Goal: Task Accomplishment & Management: Use online tool/utility

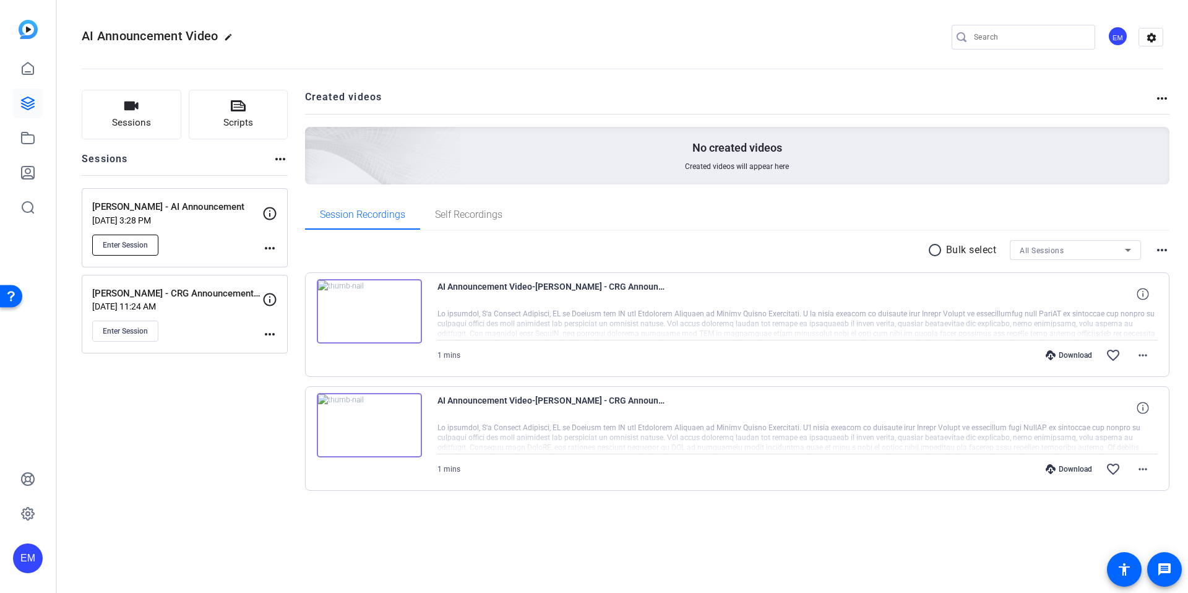
click at [97, 239] on button "Enter Session" at bounding box center [125, 244] width 66 height 21
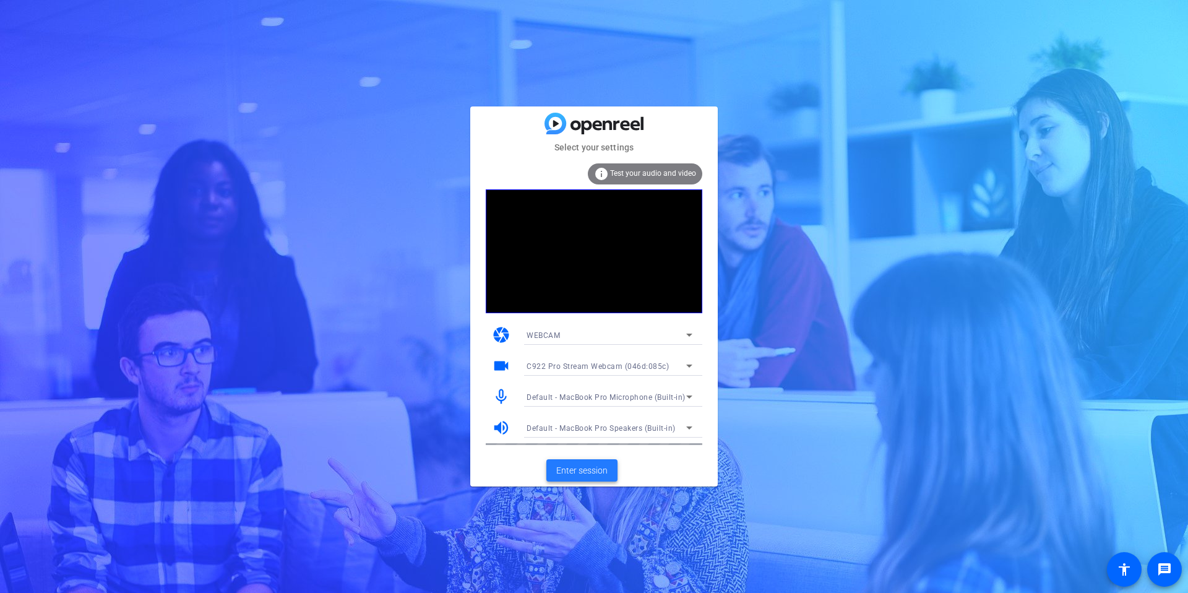
click at [589, 469] on span "Enter session" at bounding box center [581, 470] width 51 height 13
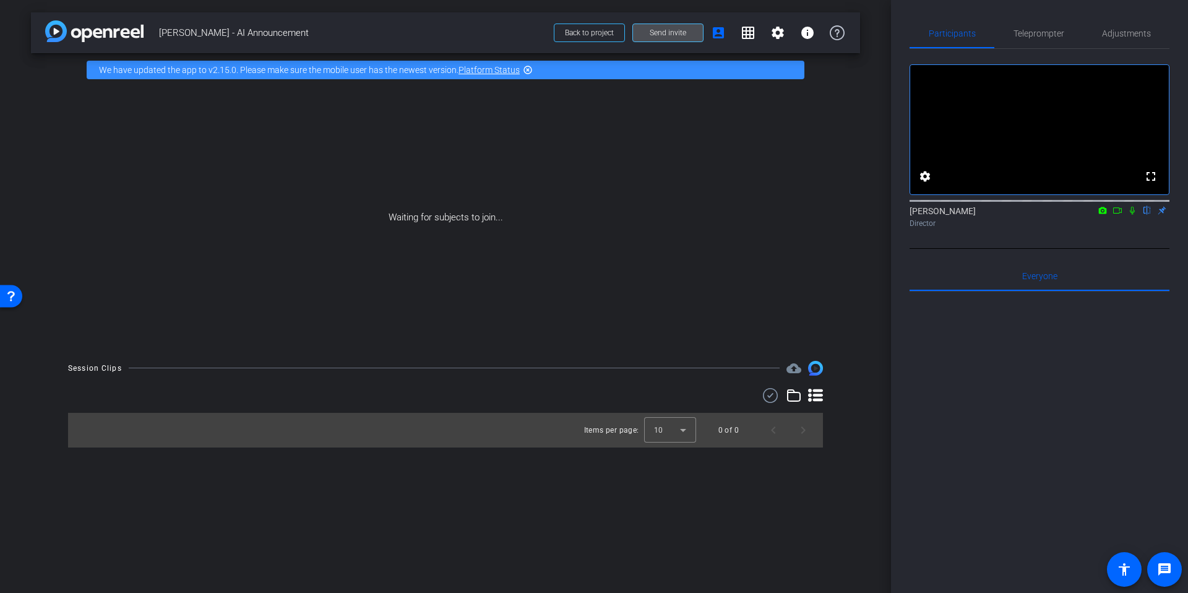
click at [659, 33] on span "Send invite" at bounding box center [667, 33] width 36 height 10
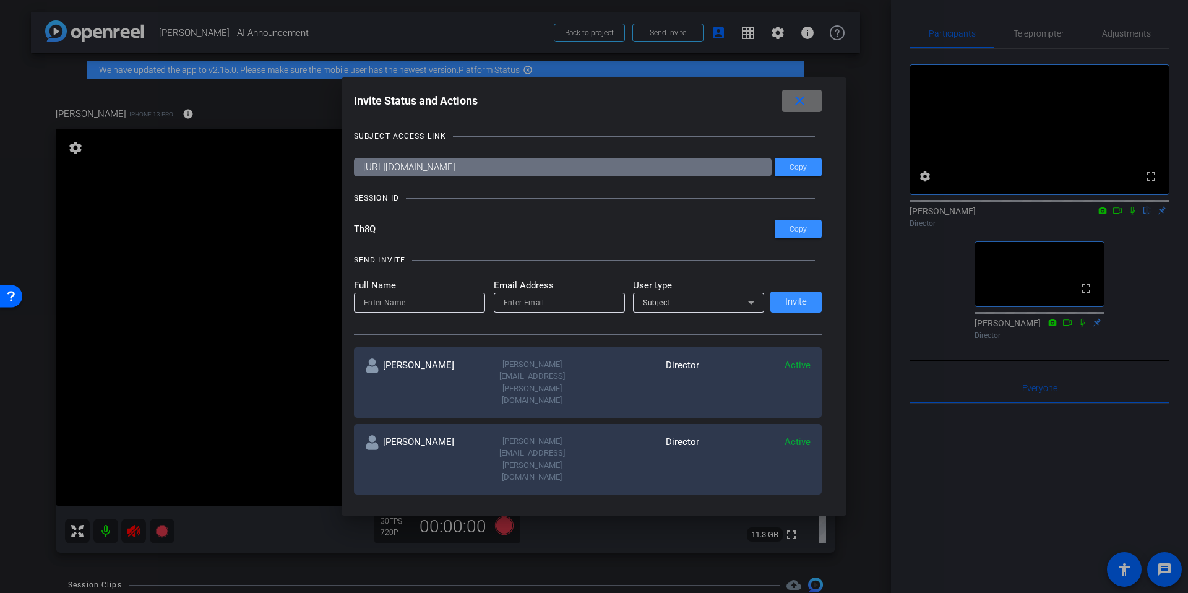
click at [798, 100] on mat-icon "close" at bounding box center [799, 100] width 15 height 15
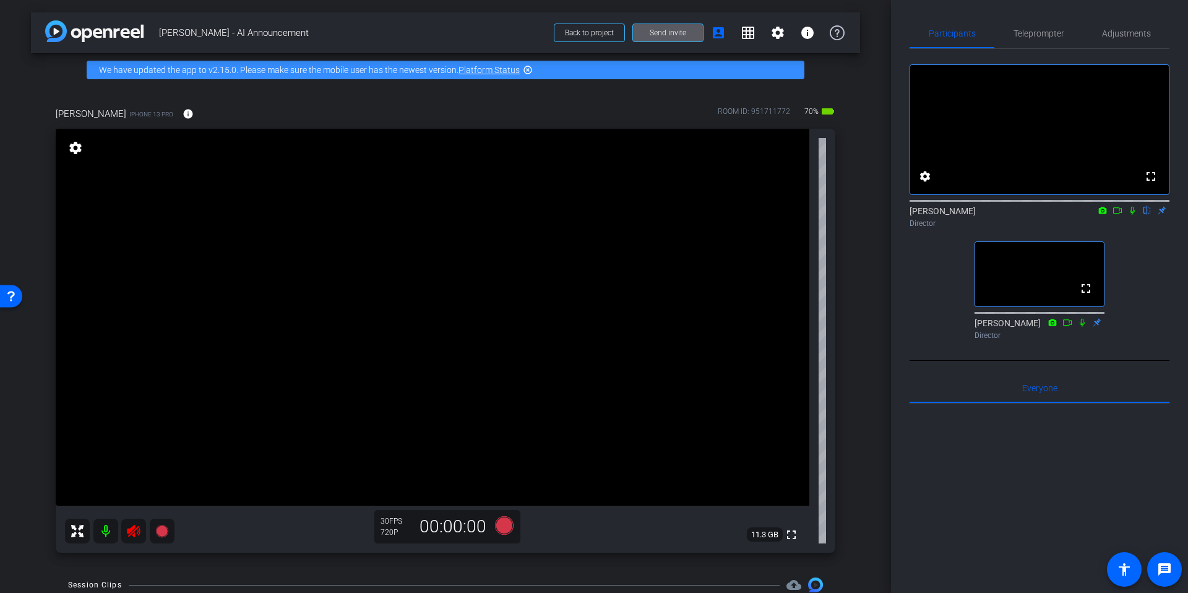
click at [1131, 215] on icon at bounding box center [1132, 210] width 10 height 9
click at [1040, 38] on span "Teleprompter" at bounding box center [1038, 33] width 51 height 9
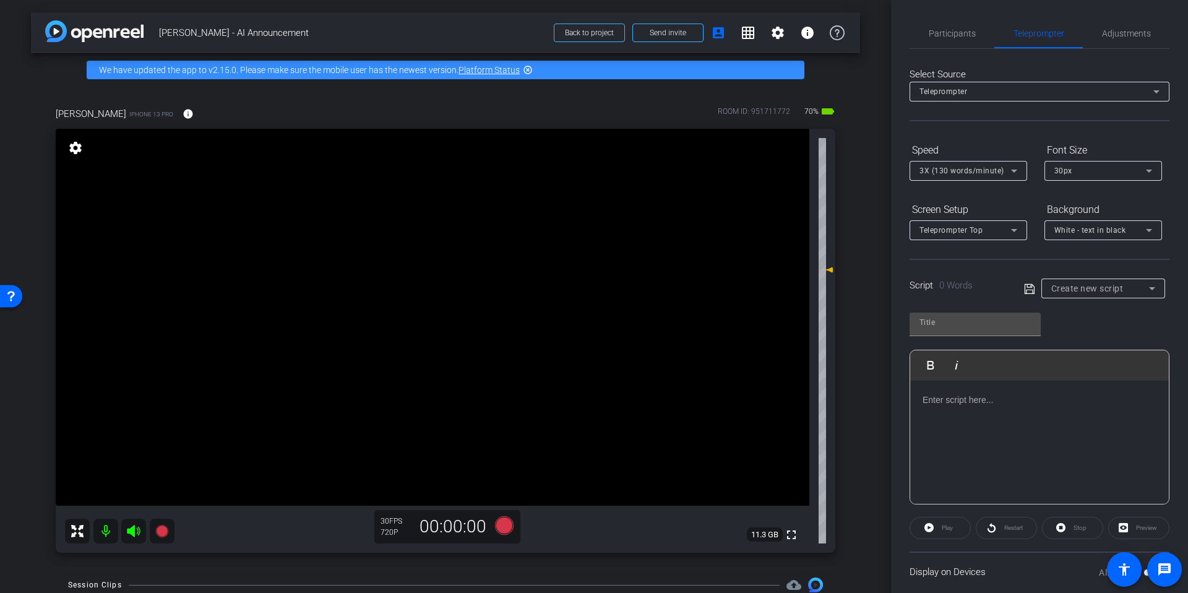
drag, startPoint x: 1034, startPoint y: 32, endPoint x: 1037, endPoint y: 49, distance: 17.6
click at [1034, 32] on span "Teleprompter" at bounding box center [1038, 33] width 51 height 9
click at [1134, 283] on div "Create new script" at bounding box center [1100, 288] width 98 height 15
click at [1113, 349] on mat-option "[PERSON_NAME] Script" at bounding box center [1103, 353] width 124 height 20
type input "[PERSON_NAME] Script"
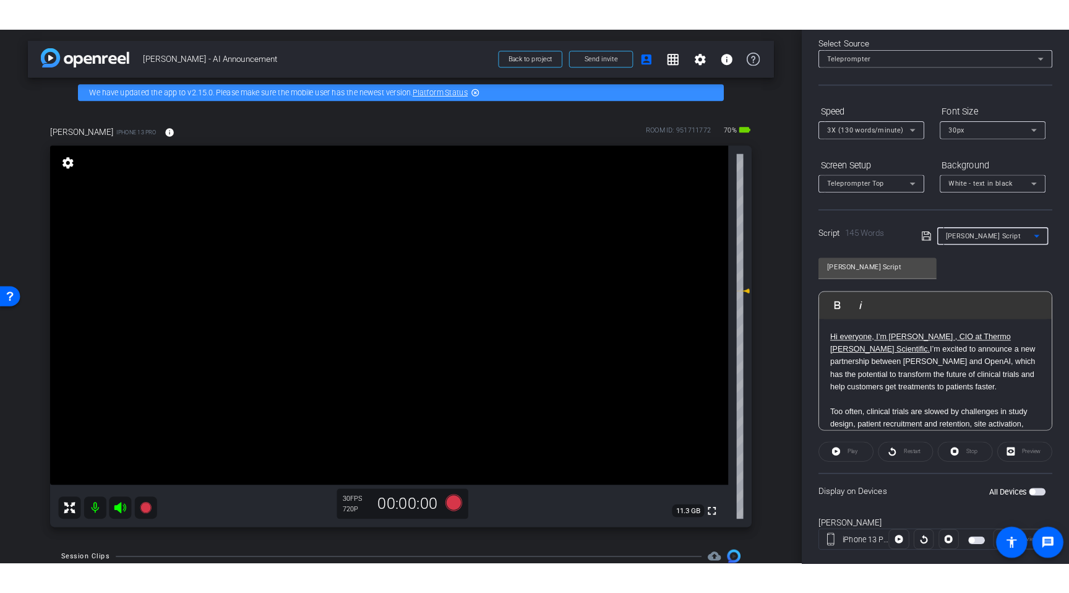
scroll to position [83, 0]
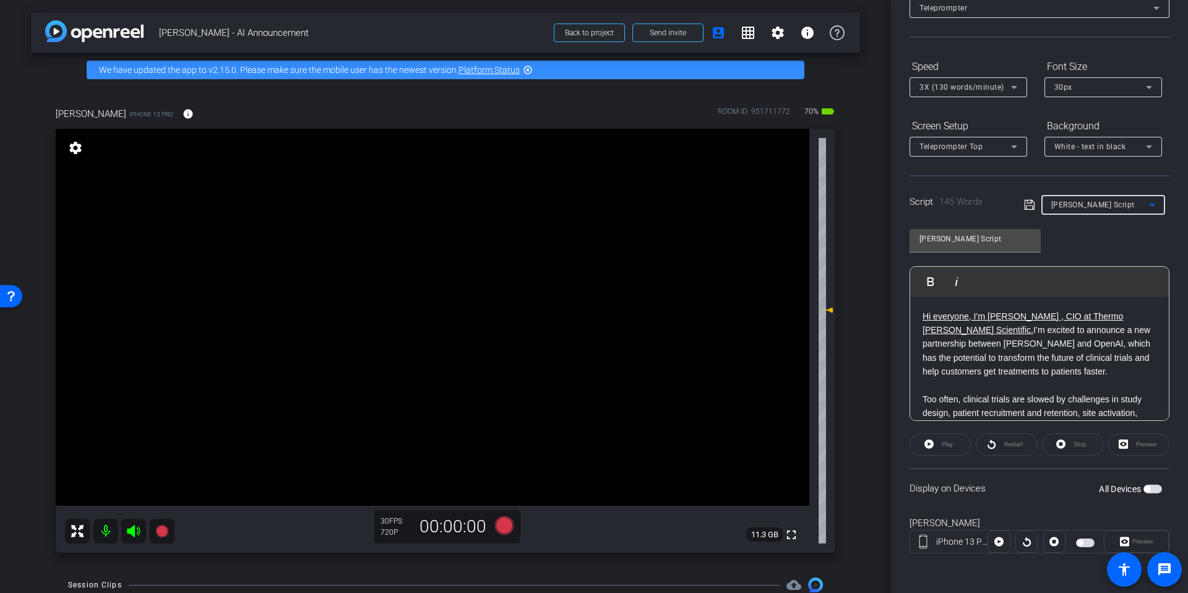
click at [1079, 543] on span "button" at bounding box center [1079, 542] width 6 height 6
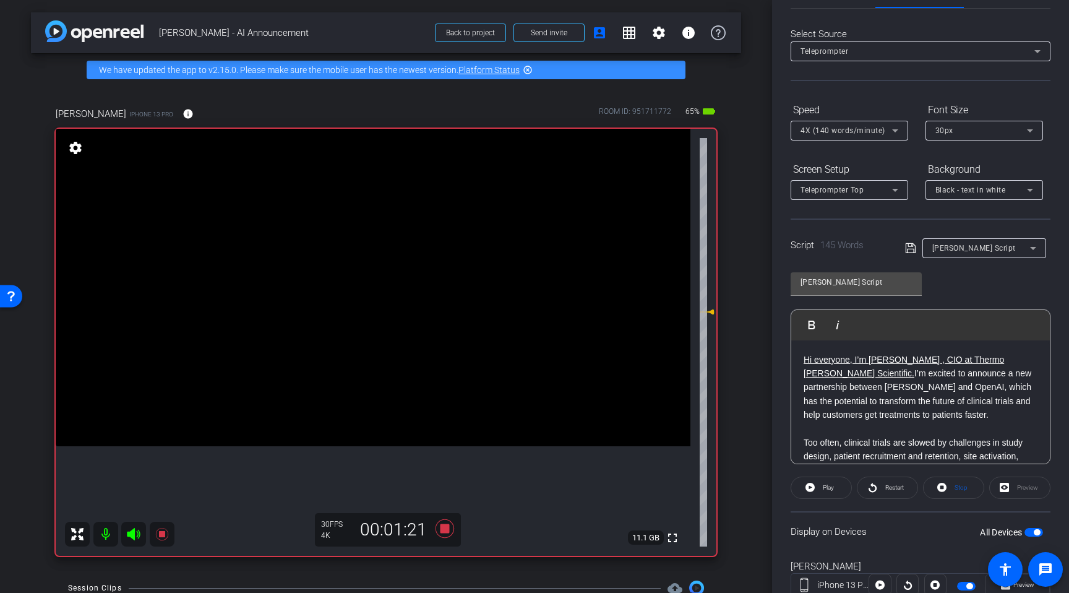
scroll to position [36, 0]
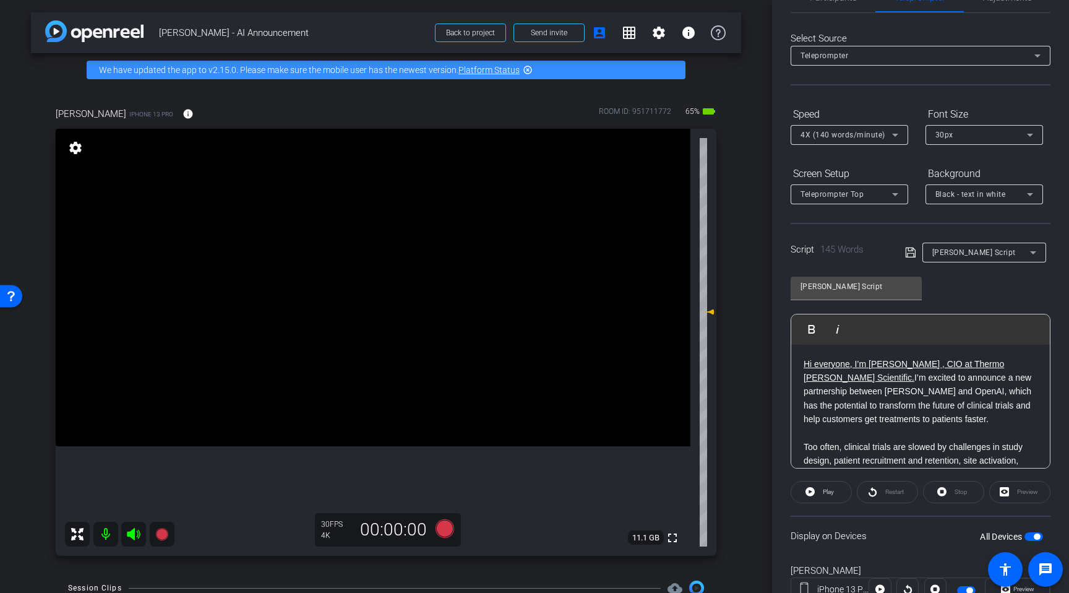
click at [979, 382] on p "Hi everyone, I’m Ryan Synder , CIO at Thermo Fisher Scientific. I’m excited to …" at bounding box center [920, 391] width 234 height 69
click at [974, 378] on p "Hi everyone, I’m Ryan Synder , CIO at Thermo Fisher Scientific. I’m excited to …" at bounding box center [920, 391] width 234 height 69
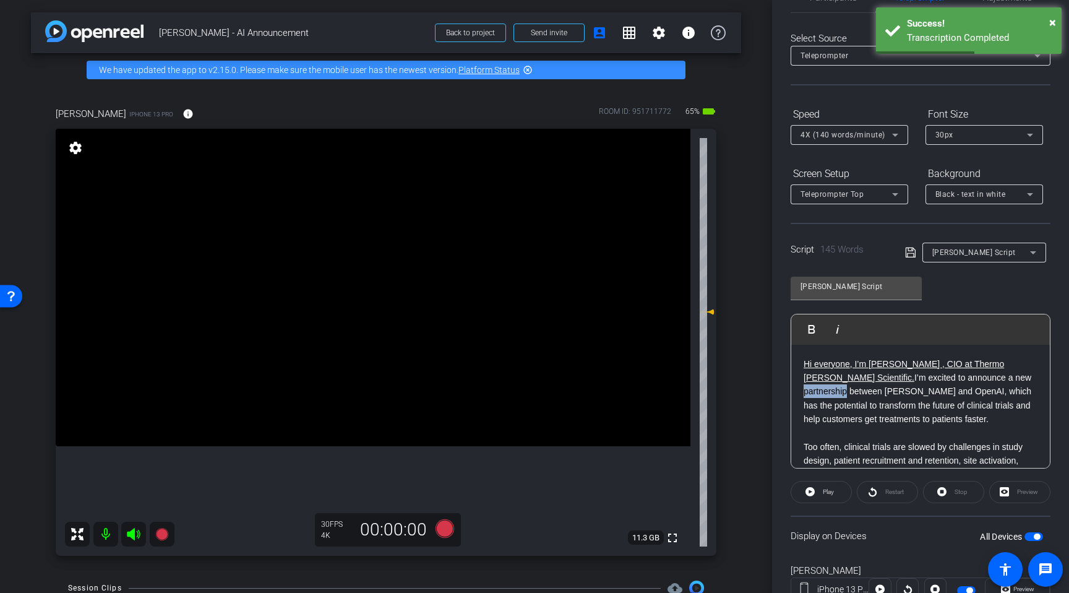
drag, startPoint x: 843, startPoint y: 378, endPoint x: 1021, endPoint y: 421, distance: 183.3
click at [1021, 421] on p "Hi everyone, I’m Ryan Synder , CIO at Thermo Fisher Scientific. I’m excited to …" at bounding box center [920, 391] width 234 height 69
click at [982, 426] on p at bounding box center [920, 433] width 234 height 14
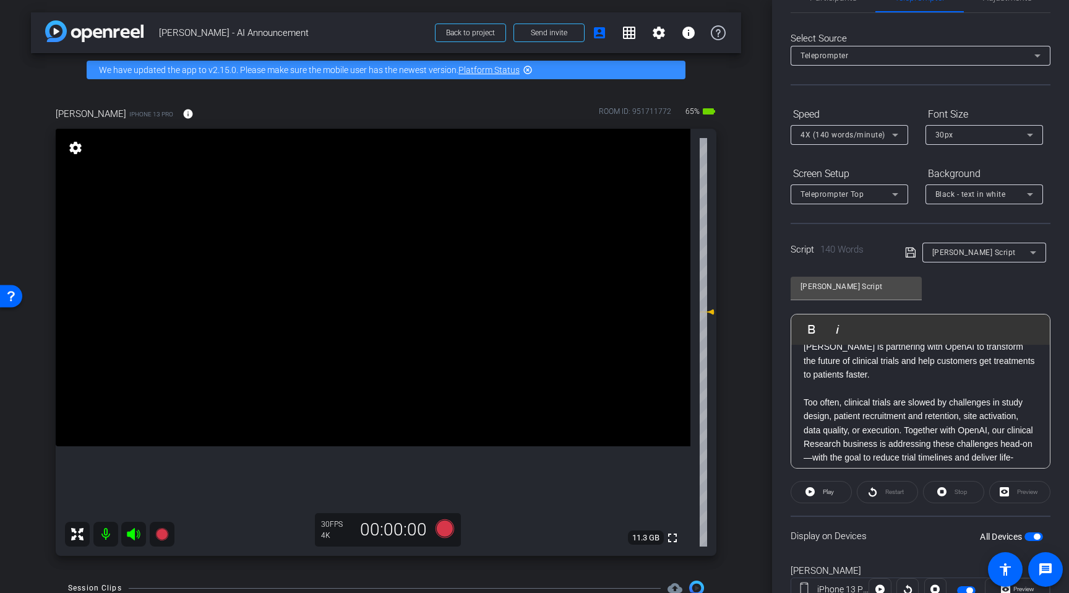
scroll to position [61, 0]
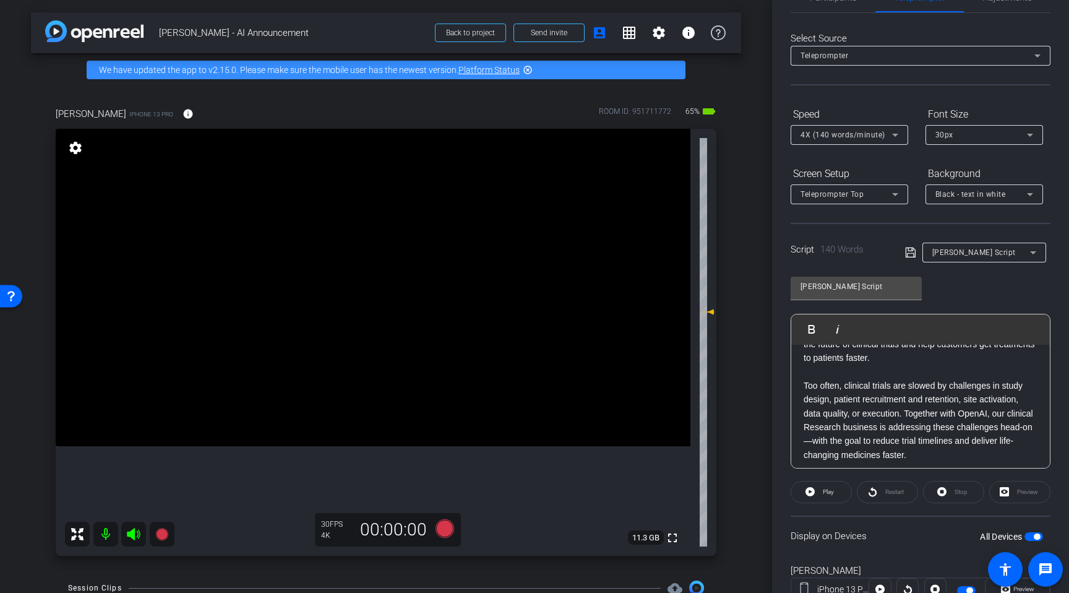
drag, startPoint x: 803, startPoint y: 374, endPoint x: 910, endPoint y: 443, distance: 127.8
click at [910, 443] on p "Too often, clinical trials are slowed by challenges in study design, patient re…" at bounding box center [920, 420] width 234 height 83
click at [934, 442] on p "By pairing [PERSON_NAME] global scale and scientific expertise with OpenAI’s cu…" at bounding box center [920, 425] width 234 height 83
click at [839, 447] on p "By pairing [PERSON_NAME] global scale and scientific expertise with OpenAI’s cu…" at bounding box center [920, 425] width 234 height 83
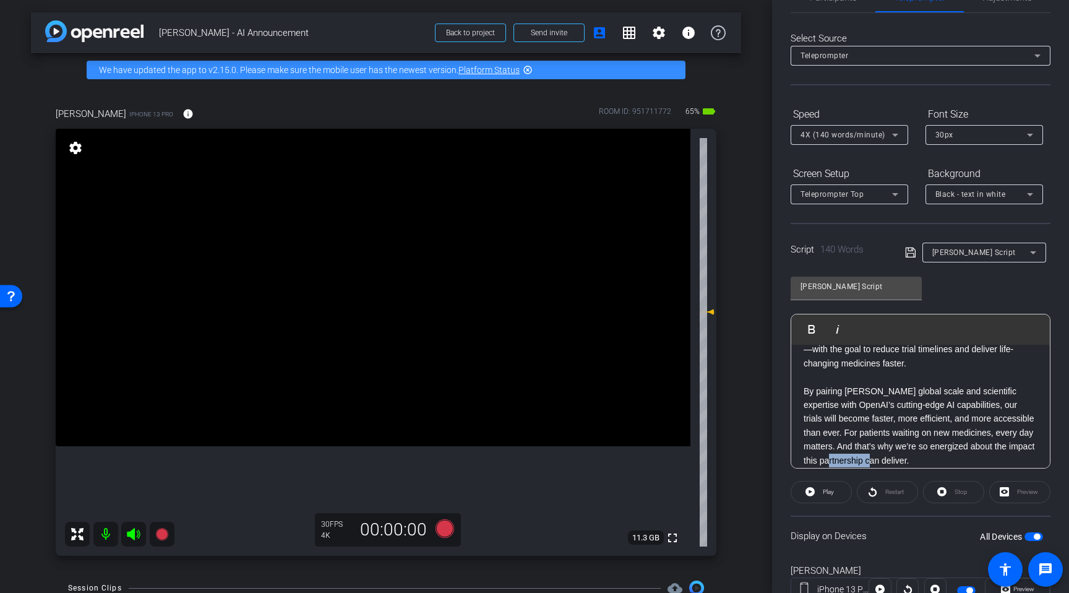
click at [839, 447] on p "By pairing [PERSON_NAME] global scale and scientific expertise with OpenAI’s cu…" at bounding box center [920, 425] width 234 height 83
click at [933, 445] on p "By pairing [PERSON_NAME] global scale and scientific expertise with OpenAI’s cu…" at bounding box center [920, 425] width 234 height 83
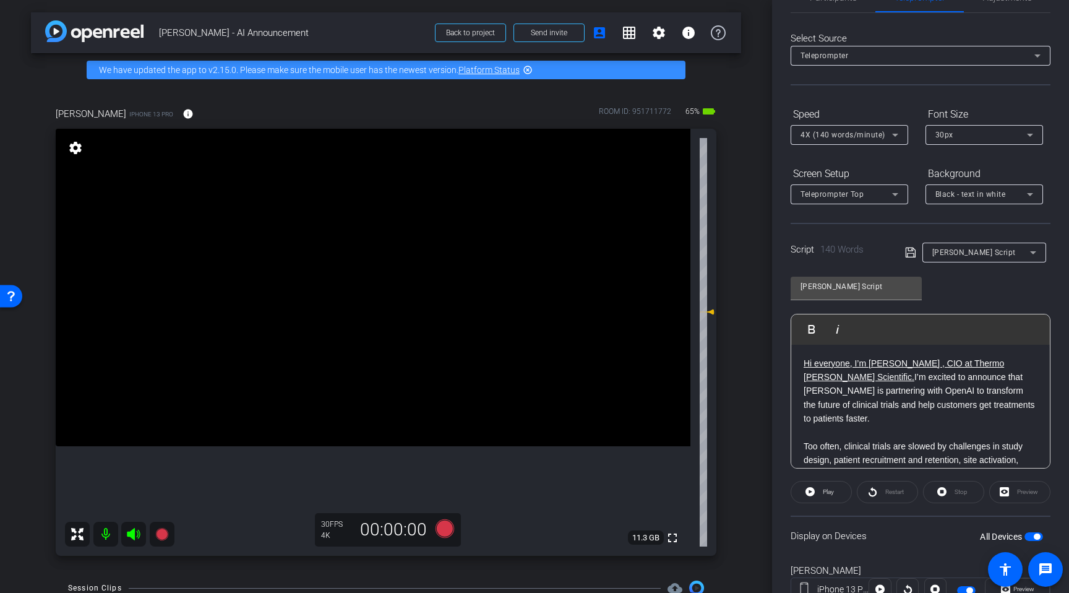
scroll to position [0, 0]
click at [907, 252] on icon at bounding box center [910, 252] width 11 height 15
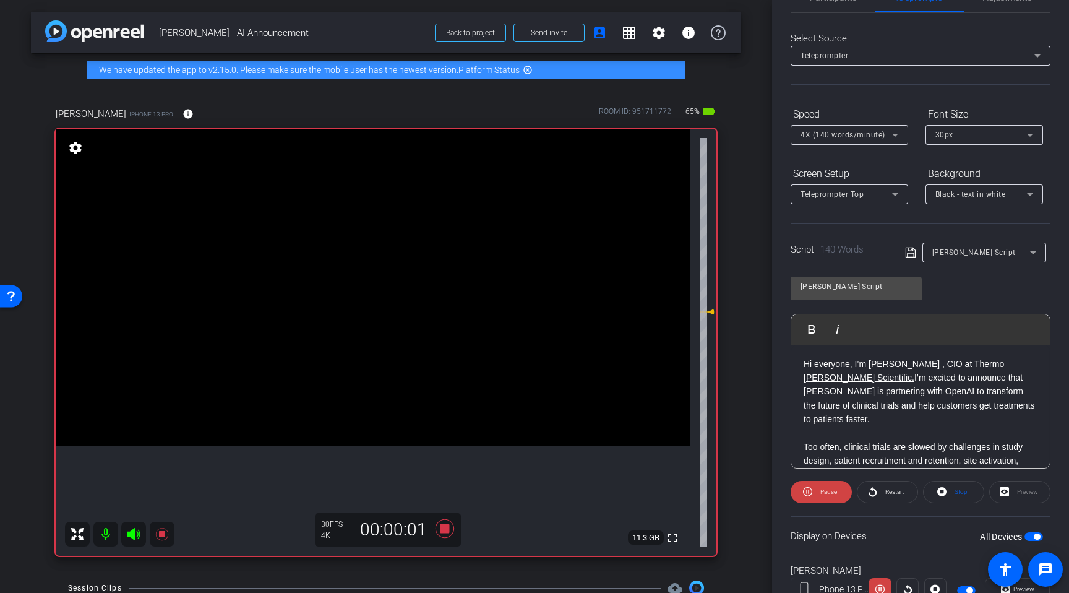
click at [821, 390] on p "Hi everyone, I’m Ryan Synder , CIO at Thermo Fisher Scientific. I’m excited to …" at bounding box center [920, 391] width 234 height 69
click at [907, 254] on icon at bounding box center [910, 252] width 10 height 10
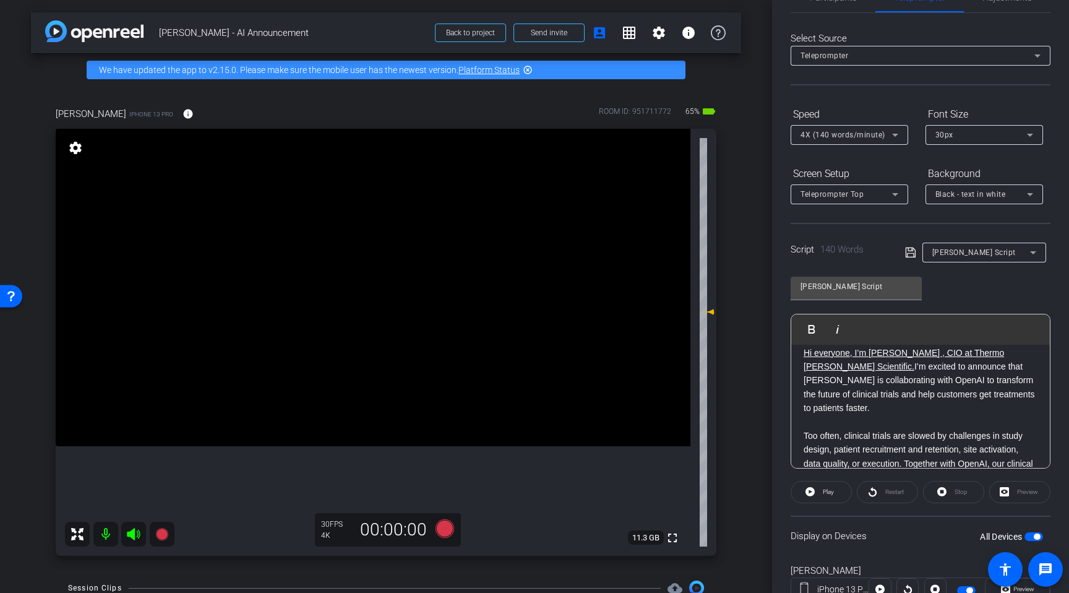
scroll to position [5, 0]
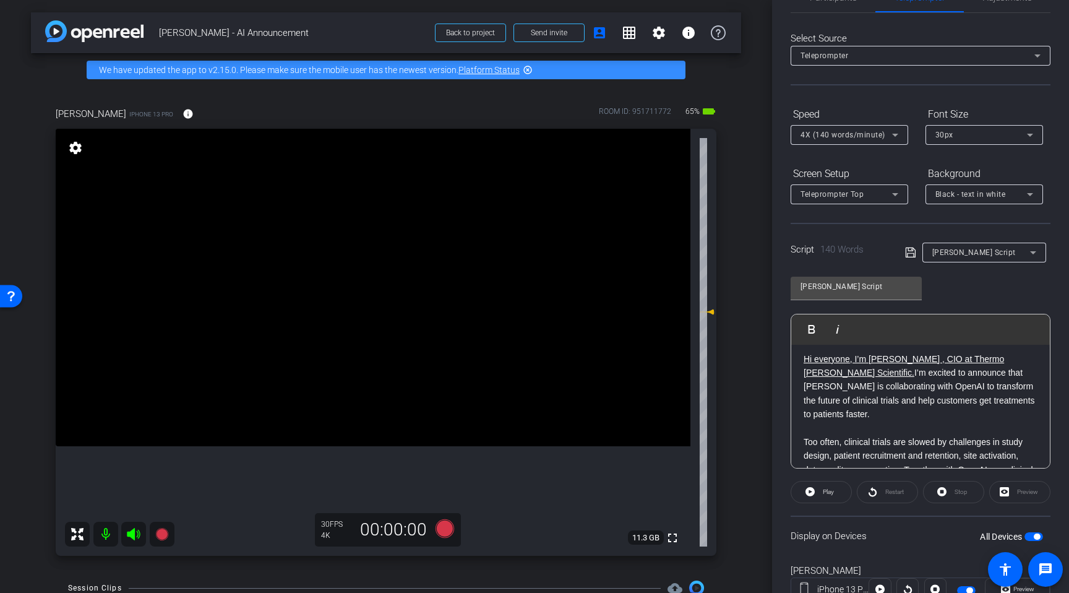
click at [822, 388] on p "Hi everyone, I’m Ryan Synder , CIO at Thermo Fisher Scientific. I’m excited to …" at bounding box center [920, 386] width 234 height 69
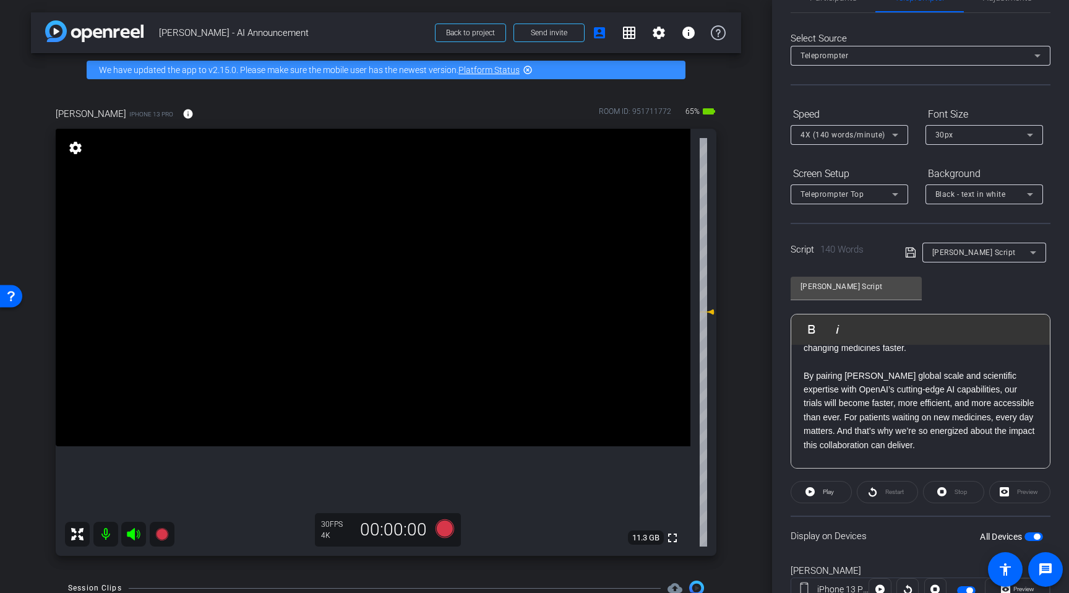
scroll to position [177, 0]
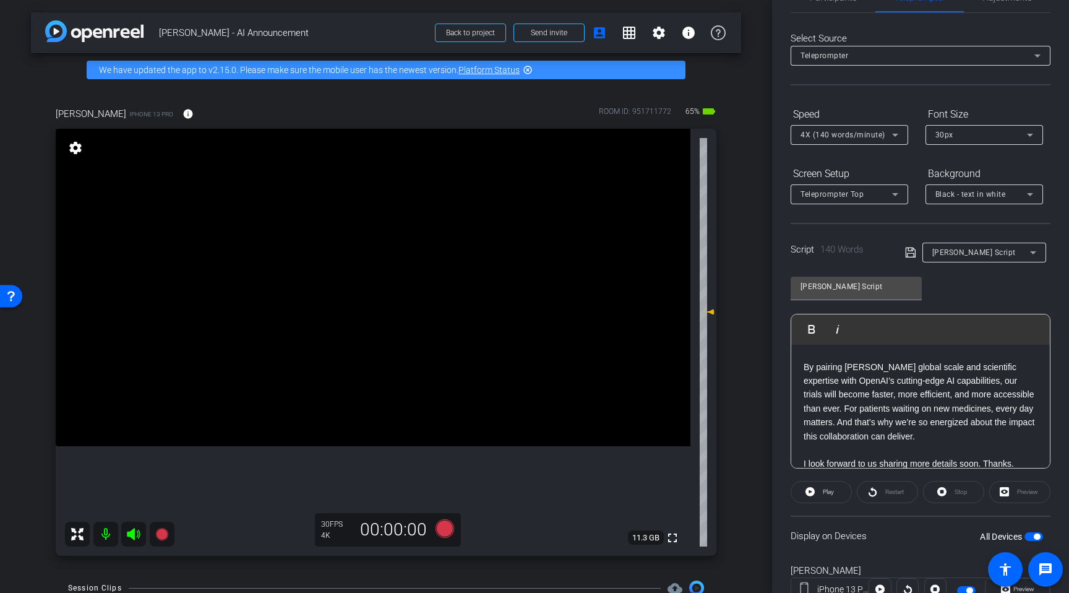
click at [843, 419] on p "By pairing [PERSON_NAME] global scale and scientific expertise with OpenAI’s cu…" at bounding box center [920, 401] width 234 height 83
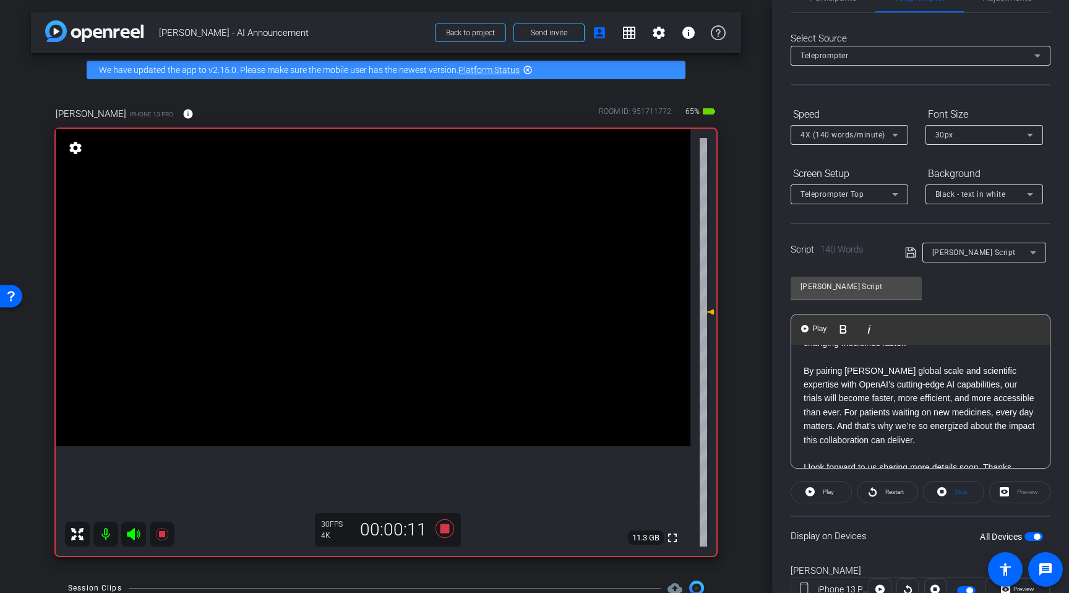
scroll to position [178, 0]
click at [841, 422] on p "By pairing [PERSON_NAME] global scale and scientific expertise with OpenAI’s cu…" at bounding box center [920, 400] width 234 height 83
click at [947, 442] on p at bounding box center [920, 449] width 234 height 14
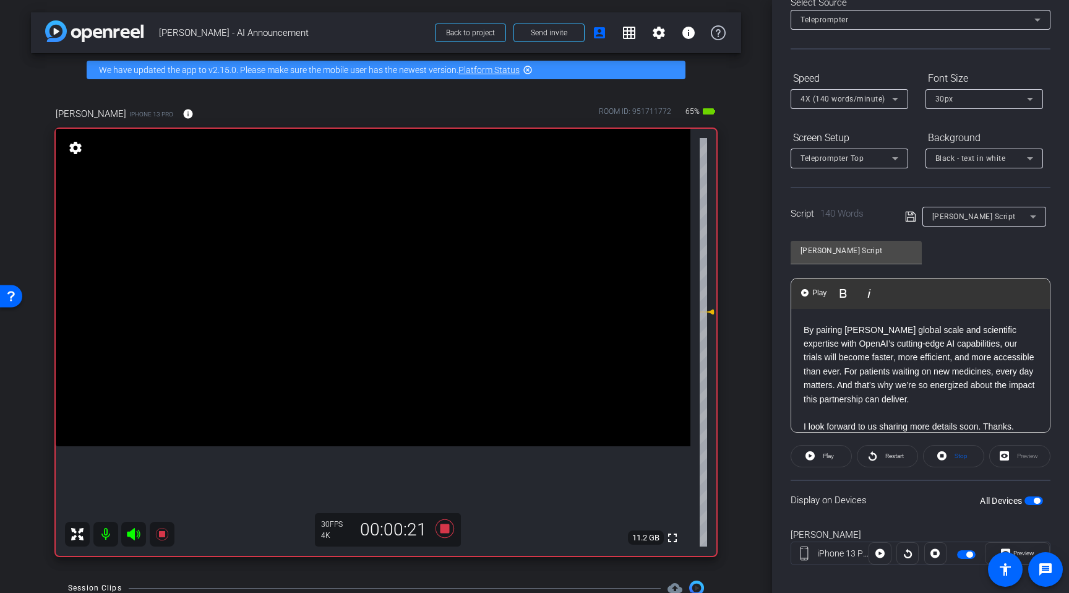
scroll to position [75, 0]
click at [909, 213] on icon at bounding box center [910, 213] width 11 height 15
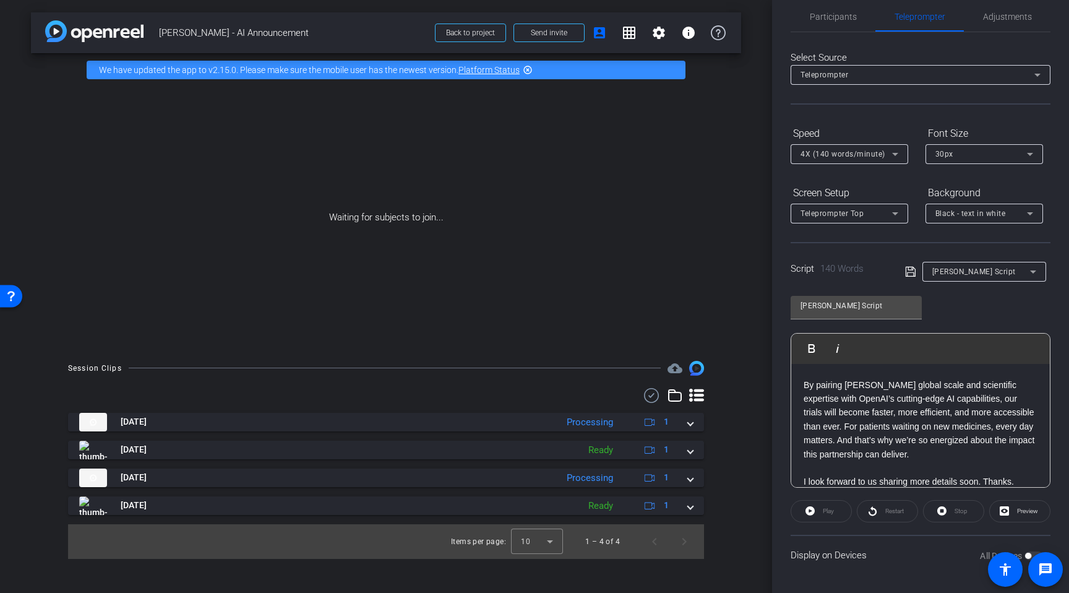
scroll to position [17, 0]
click at [460, 28] on span "Back to project" at bounding box center [470, 32] width 49 height 9
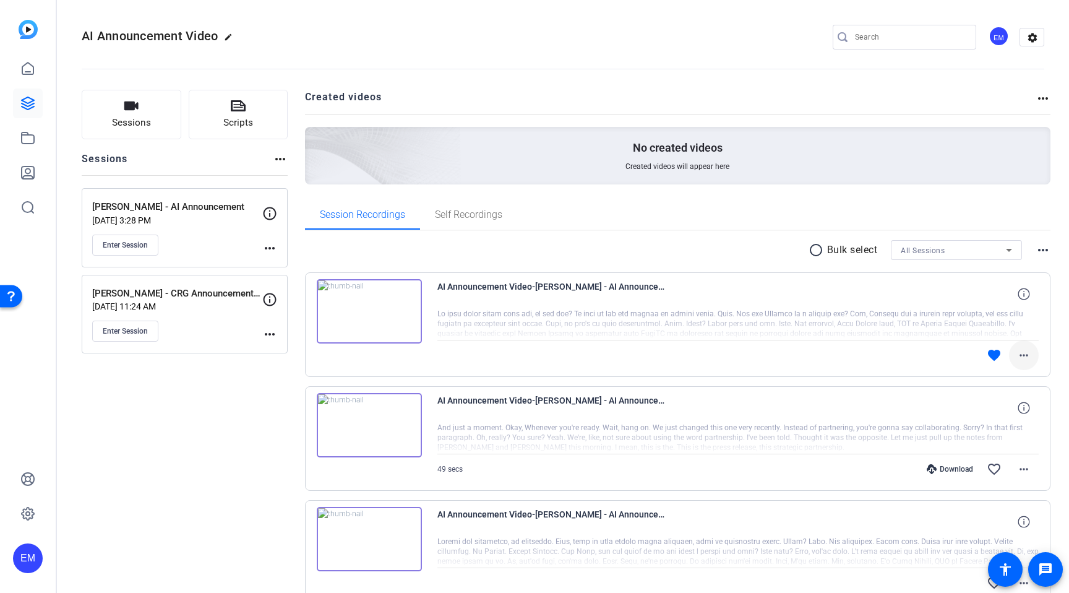
click at [1025, 355] on mat-icon "more_horiz" at bounding box center [1023, 355] width 15 height 15
click at [995, 381] on span "Download Original" at bounding box center [991, 381] width 74 height 15
click at [123, 242] on span "Enter Session" at bounding box center [125, 245] width 45 height 10
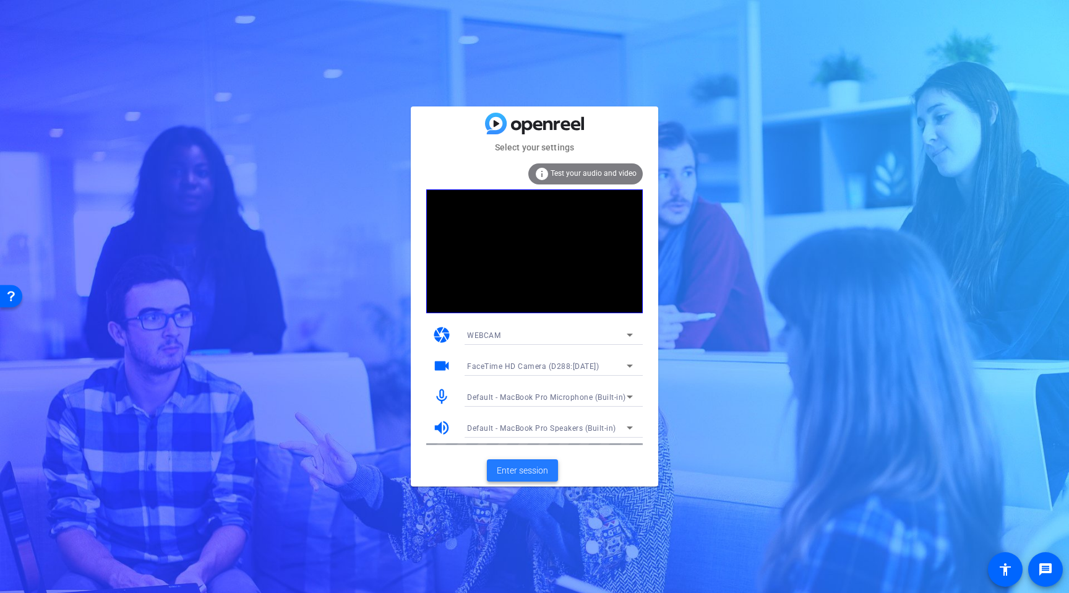
click at [521, 470] on span "Enter session" at bounding box center [522, 470] width 51 height 13
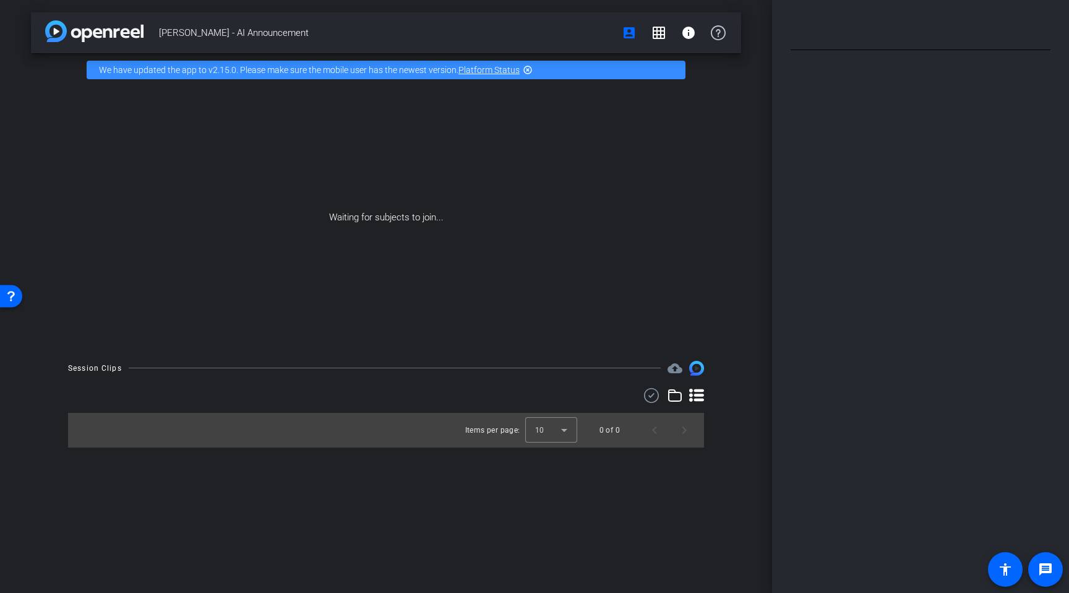
type input "[PERSON_NAME] Script"
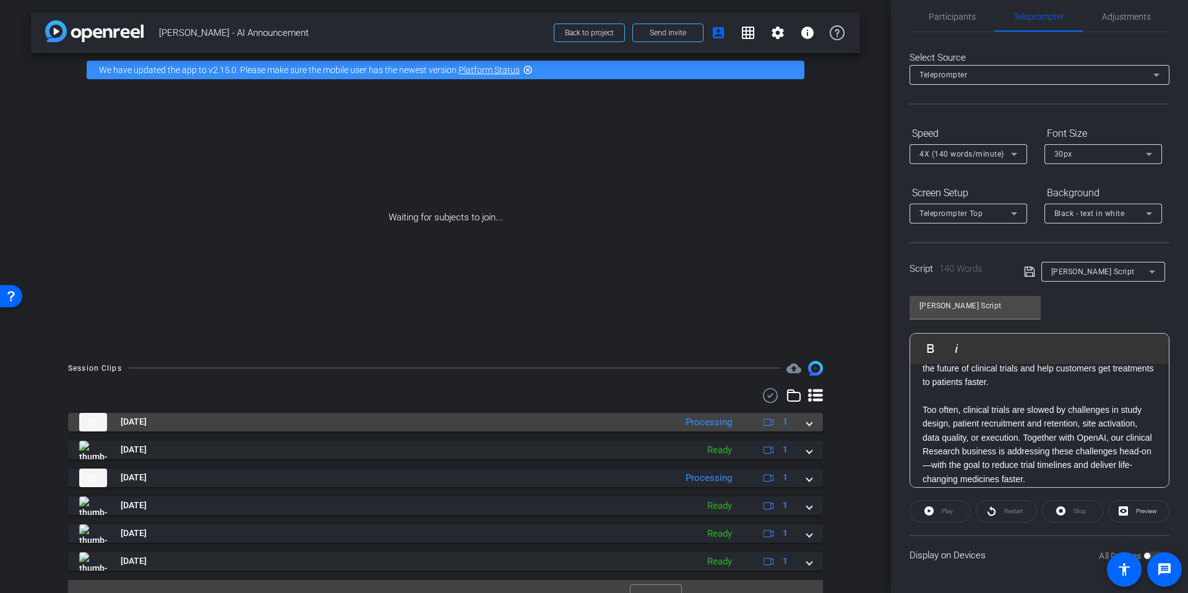
scroll to position [56, 0]
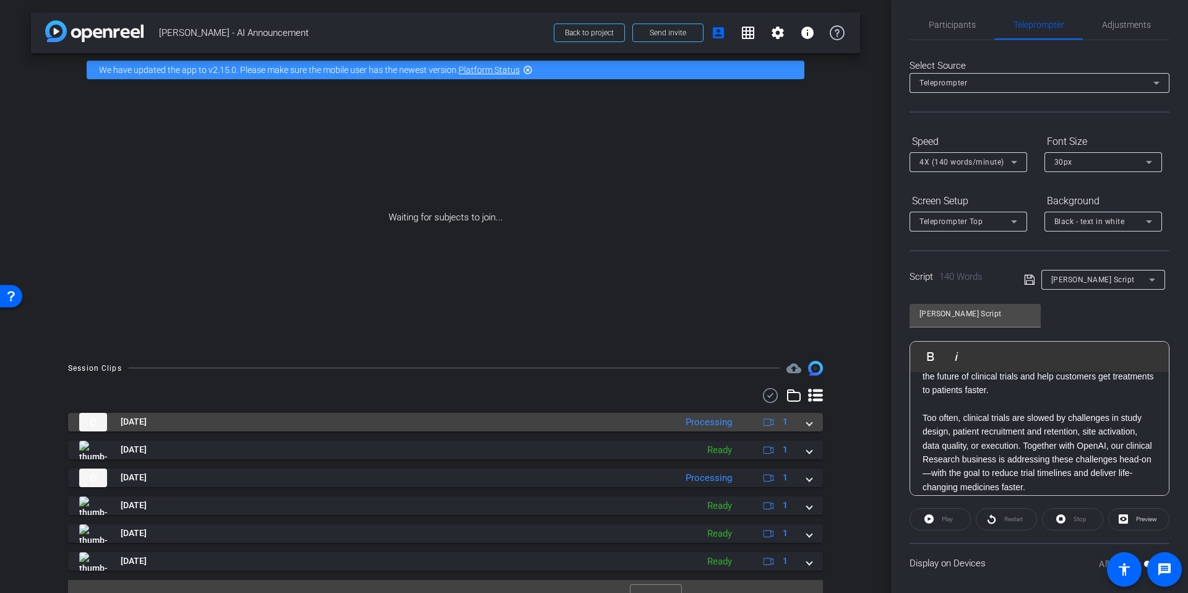
click at [810, 424] on span at bounding box center [809, 421] width 5 height 13
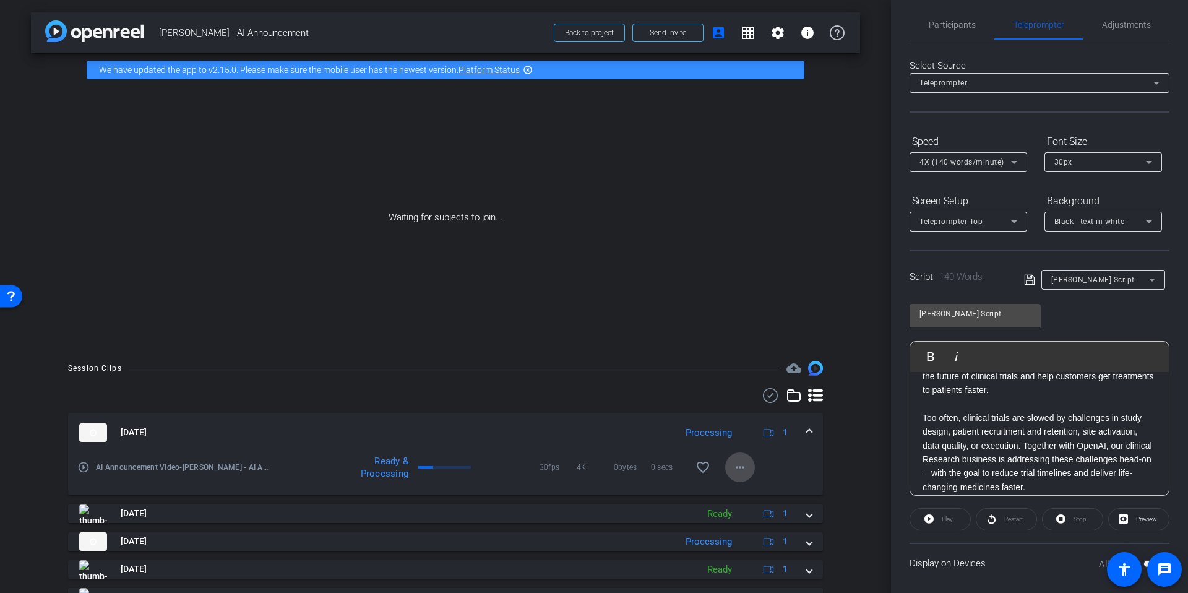
click at [737, 469] on mat-icon "more_horiz" at bounding box center [739, 467] width 15 height 15
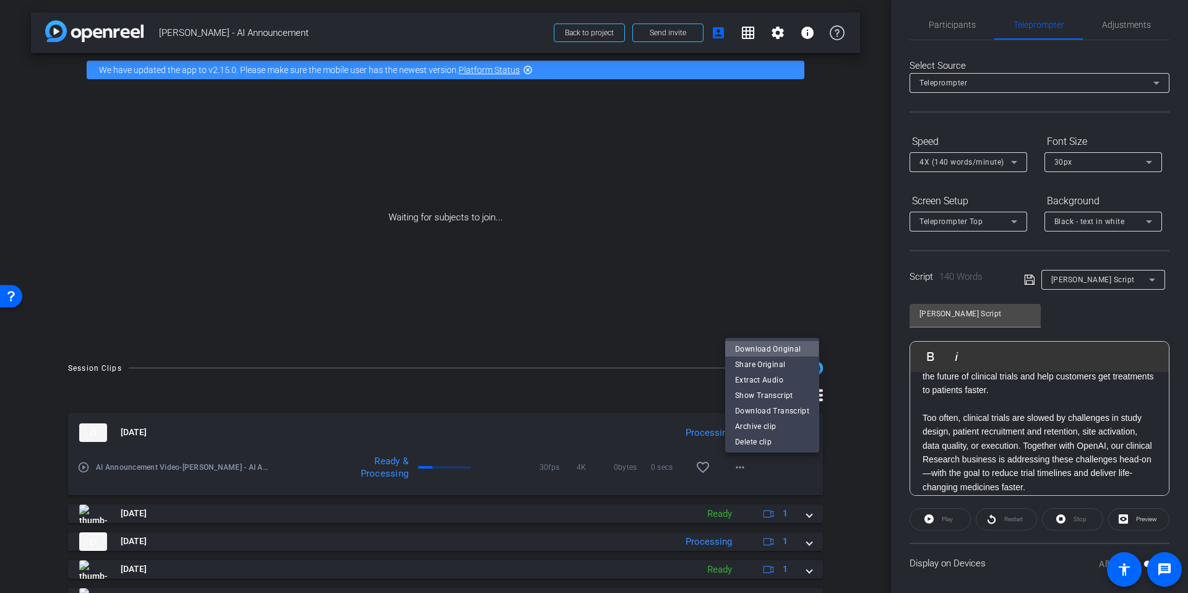
click at [770, 347] on span "Download Original" at bounding box center [772, 348] width 74 height 15
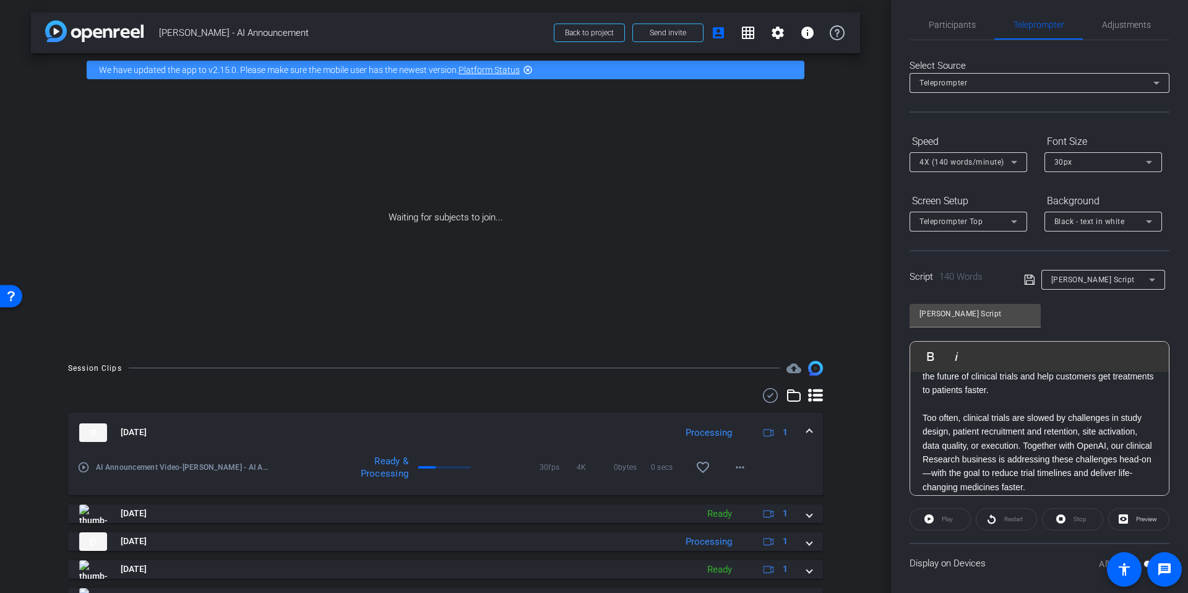
click at [1045, 477] on p "Too often, clinical trials are slowed by challenges in study design, patient re…" at bounding box center [1039, 452] width 234 height 83
